Goal: Book appointment/travel/reservation

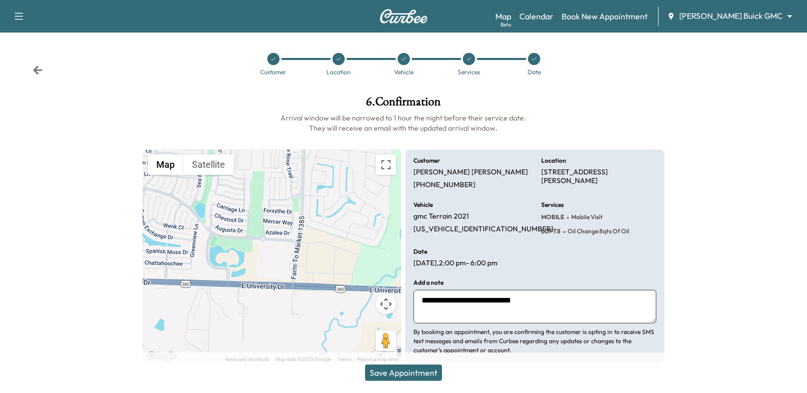
scroll to position [11, 0]
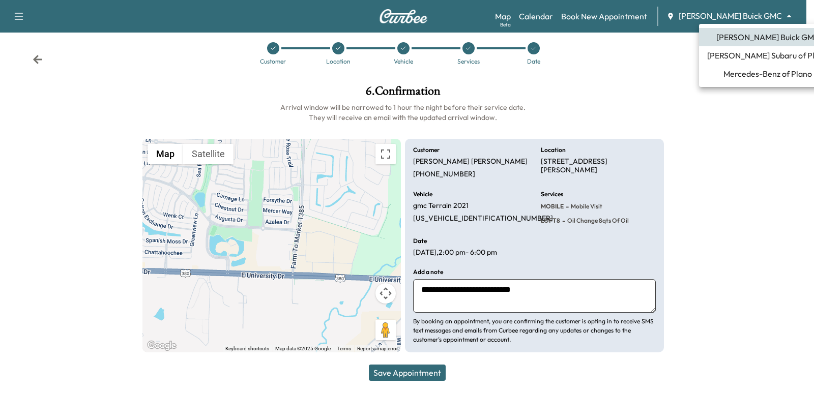
click at [736, 12] on body "Support Log Out Map Beta Calendar Book New Appointment [PERSON_NAME] Buick GMC …" at bounding box center [407, 185] width 814 height 393
click at [34, 59] on div at bounding box center [407, 196] width 814 height 393
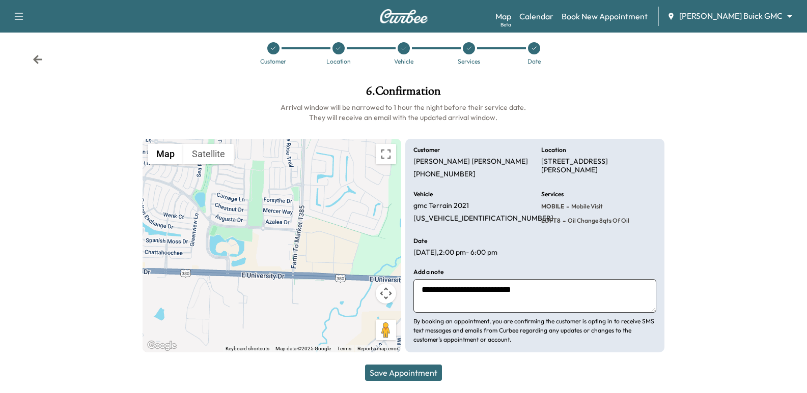
click at [40, 61] on icon at bounding box center [38, 59] width 10 height 10
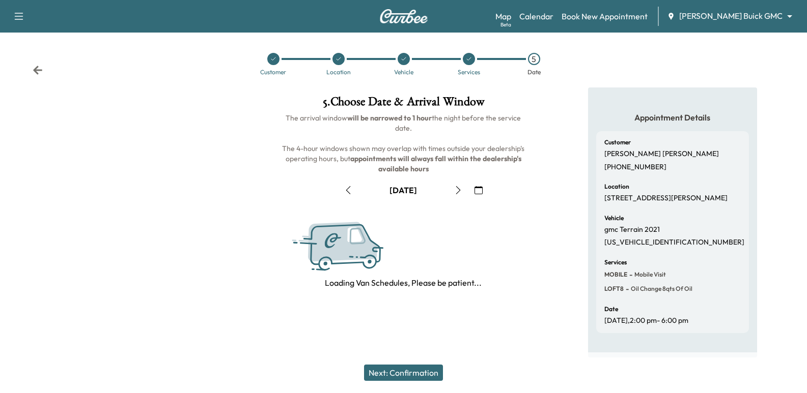
scroll to position [6, 0]
click at [40, 65] on icon at bounding box center [38, 70] width 10 height 10
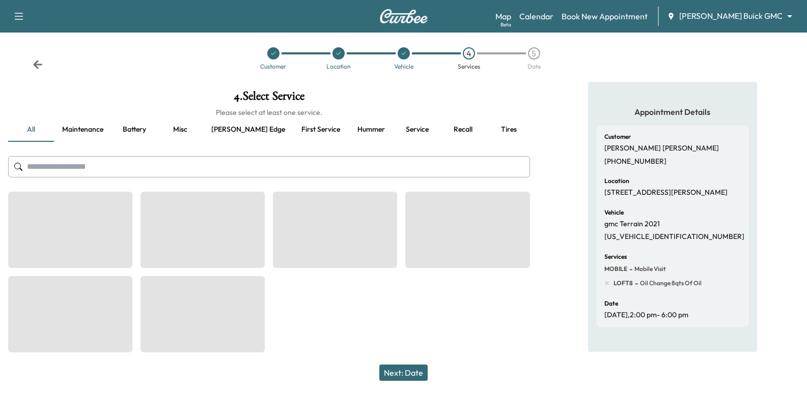
scroll to position [11, 0]
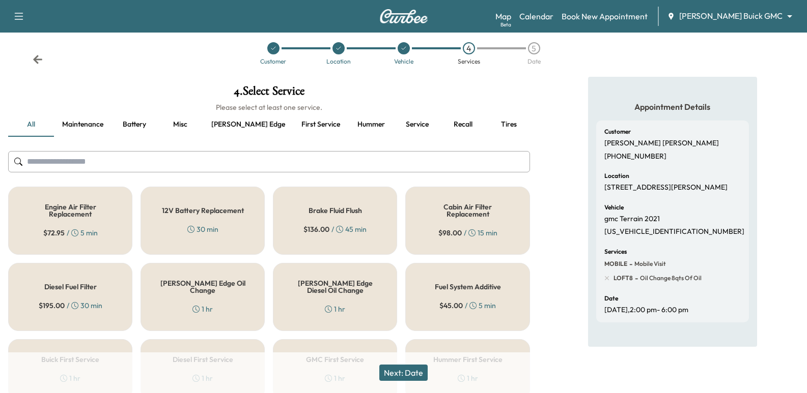
click at [423, 15] on img at bounding box center [403, 16] width 49 height 14
click at [36, 59] on icon at bounding box center [38, 59] width 10 height 10
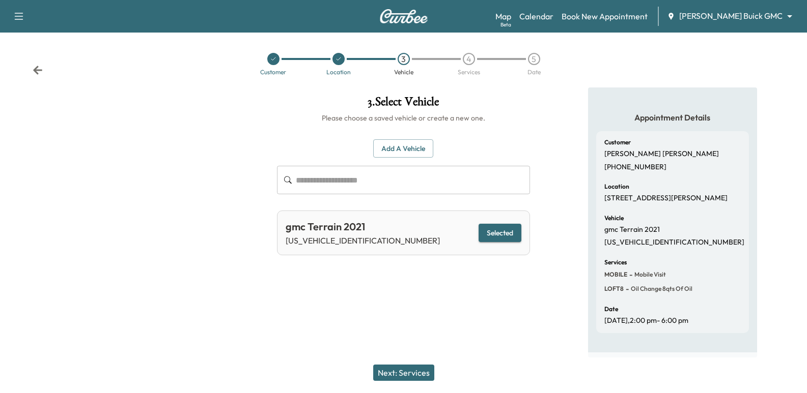
click at [36, 59] on div "Customer Location 3 Vehicle 4 Services 5 Date" at bounding box center [403, 64] width 807 height 47
click at [32, 67] on div "Customer Location 3 Vehicle 4 Services 5 Date" at bounding box center [403, 64] width 807 height 47
click at [39, 66] on icon at bounding box center [38, 70] width 10 height 10
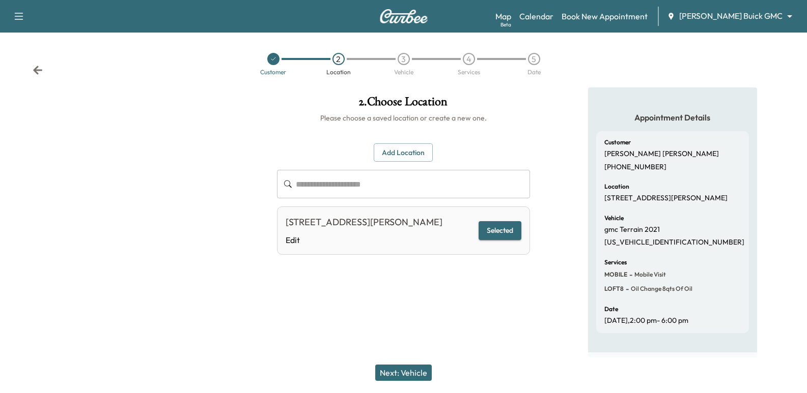
click at [36, 66] on icon at bounding box center [37, 70] width 9 height 9
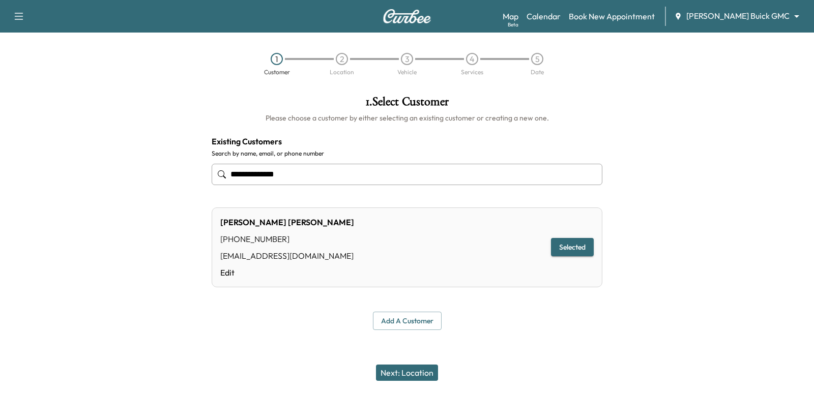
click at [53, 79] on div "1 Customer 2 Location 3 Vehicle 4 Services 5 Date" at bounding box center [407, 64] width 814 height 47
click at [381, 151] on label "Search by name, email, or phone number" at bounding box center [407, 154] width 391 height 8
click at [655, 14] on link "Book New Appointment" at bounding box center [612, 16] width 86 height 12
click at [655, 20] on link "Book New Appointment" at bounding box center [612, 16] width 86 height 12
click at [561, 20] on link "Calendar" at bounding box center [544, 16] width 34 height 12
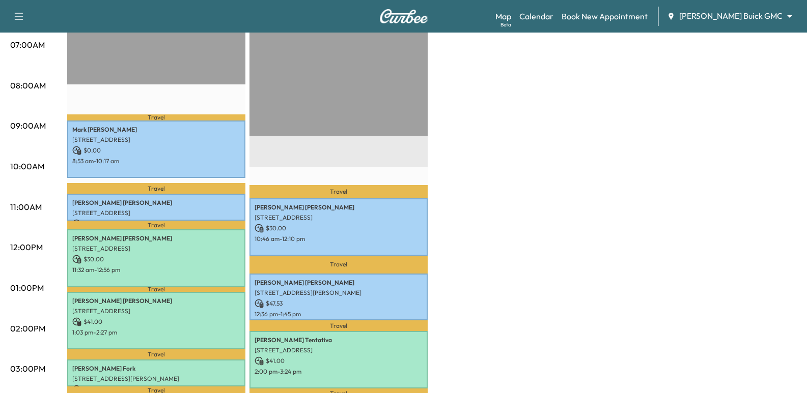
scroll to position [254, 0]
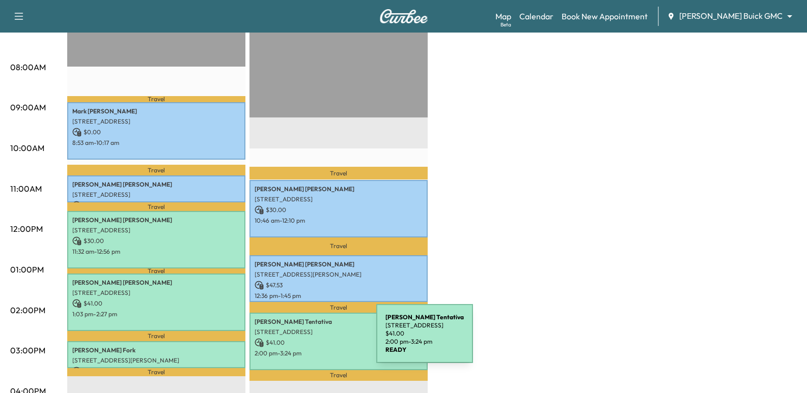
click at [300, 340] on p "$ 41.00" at bounding box center [338, 342] width 168 height 9
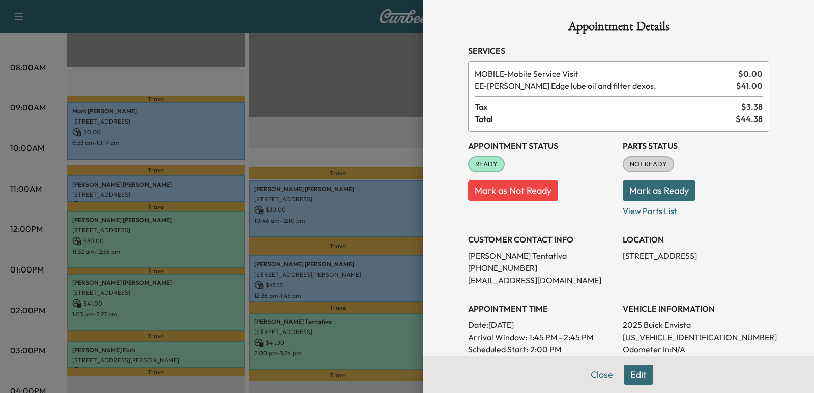
click at [353, 101] on div at bounding box center [407, 196] width 814 height 393
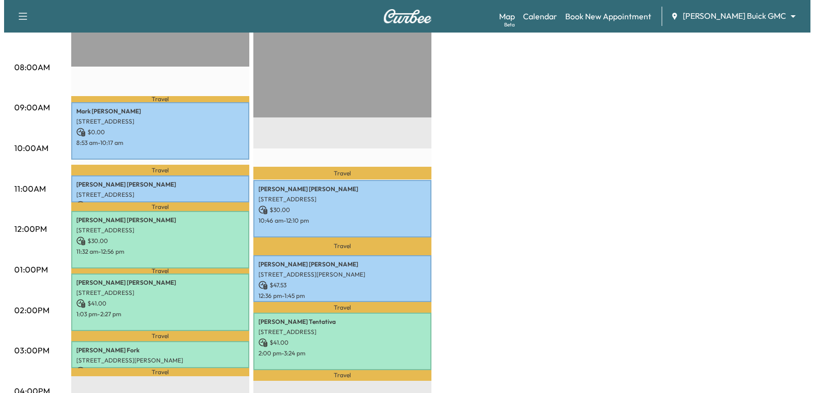
scroll to position [407, 0]
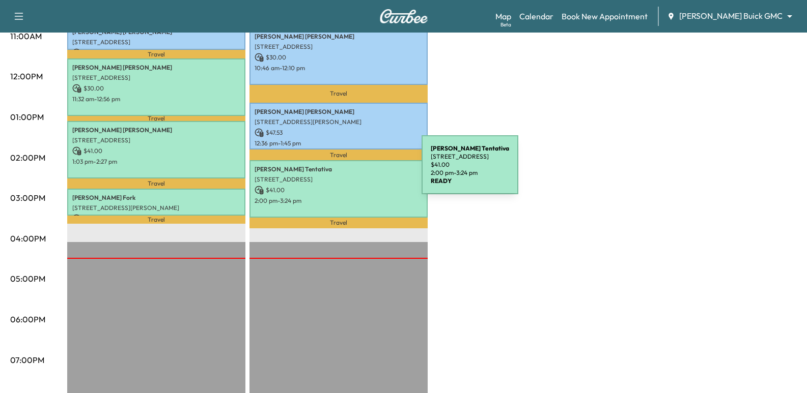
click at [345, 171] on div "[PERSON_NAME] [STREET_ADDRESS] $ 41.00 2:00 pm - 3:24 pm" at bounding box center [338, 189] width 178 height 58
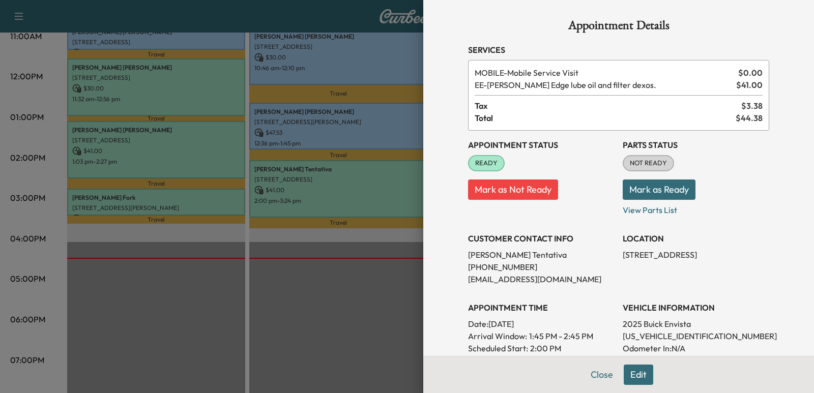
scroll to position [0, 0]
click at [593, 151] on h3 "Appointment Status" at bounding box center [541, 146] width 147 height 12
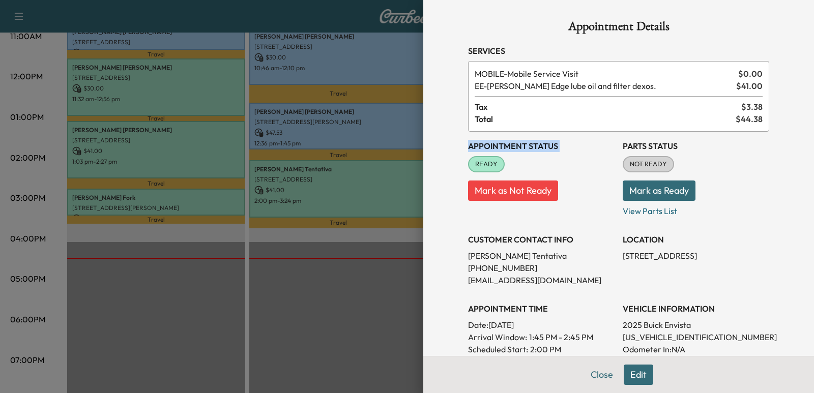
click at [593, 151] on h3 "Appointment Status" at bounding box center [541, 146] width 147 height 12
click at [582, 125] on div "MOBILE - Mobile Service Visit $ 0.00 EE - [PERSON_NAME] Edge lube oil and filte…" at bounding box center [618, 96] width 301 height 71
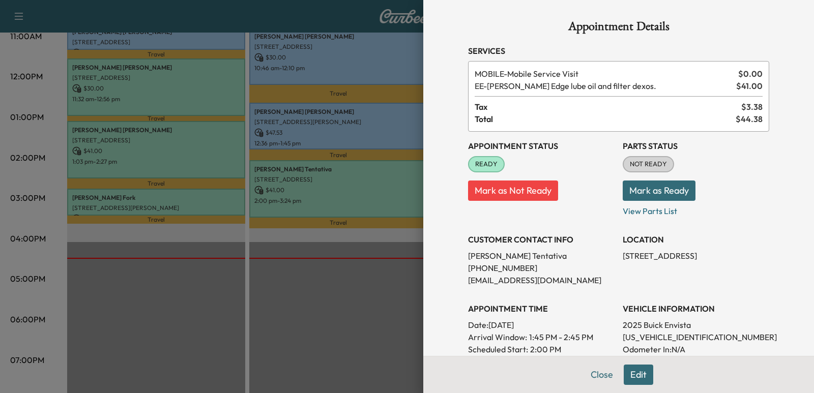
click at [572, 103] on span "Tax" at bounding box center [608, 107] width 267 height 12
click at [571, 109] on span "Tax" at bounding box center [608, 107] width 267 height 12
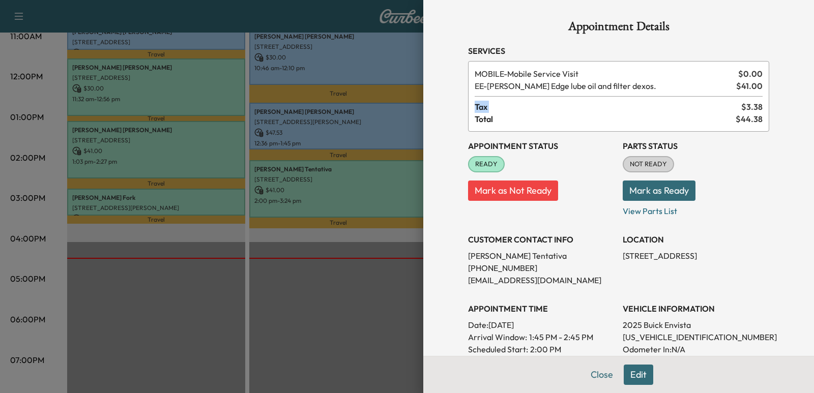
click at [571, 109] on span "Tax" at bounding box center [608, 107] width 267 height 12
